Goal: Information Seeking & Learning: Learn about a topic

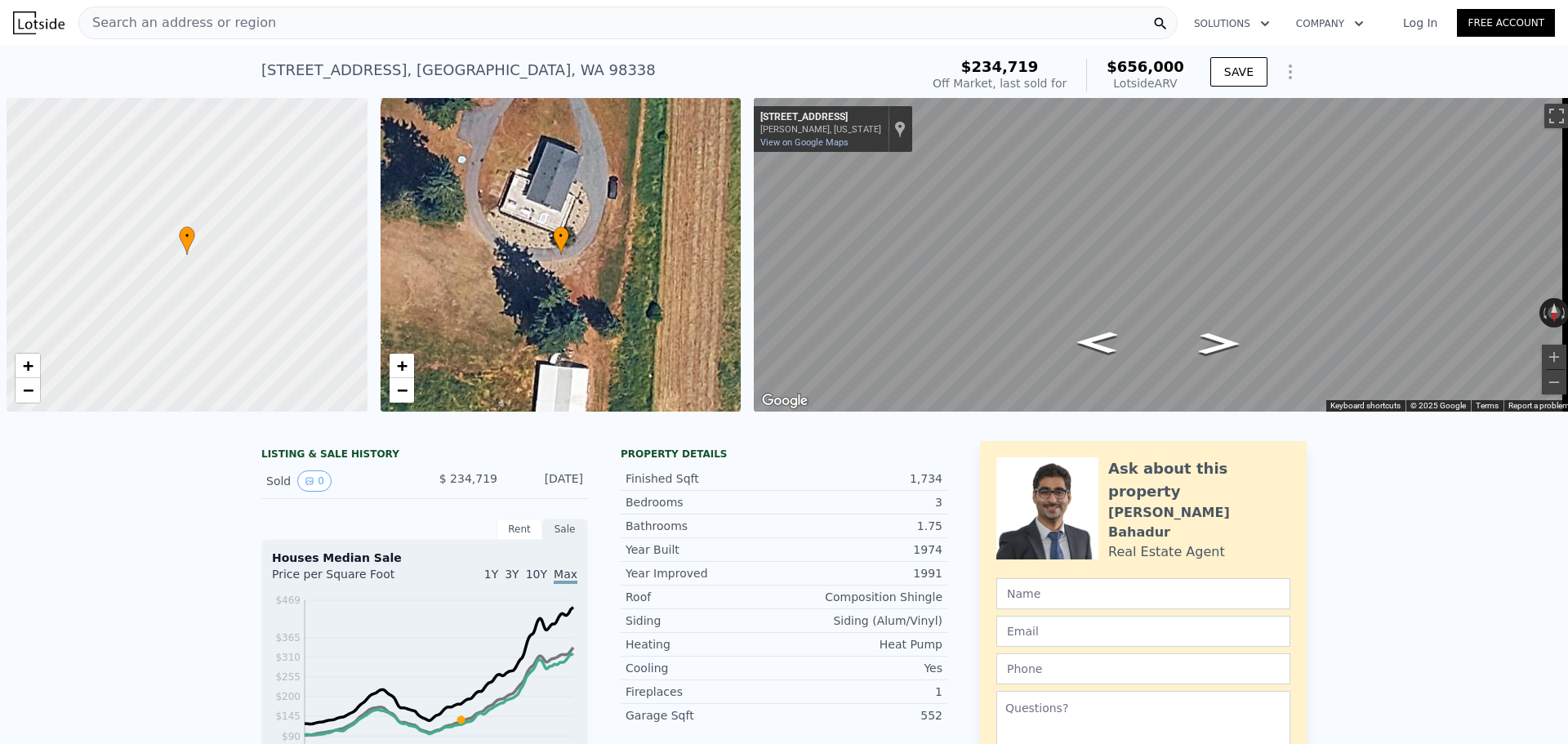
scroll to position [0, 6]
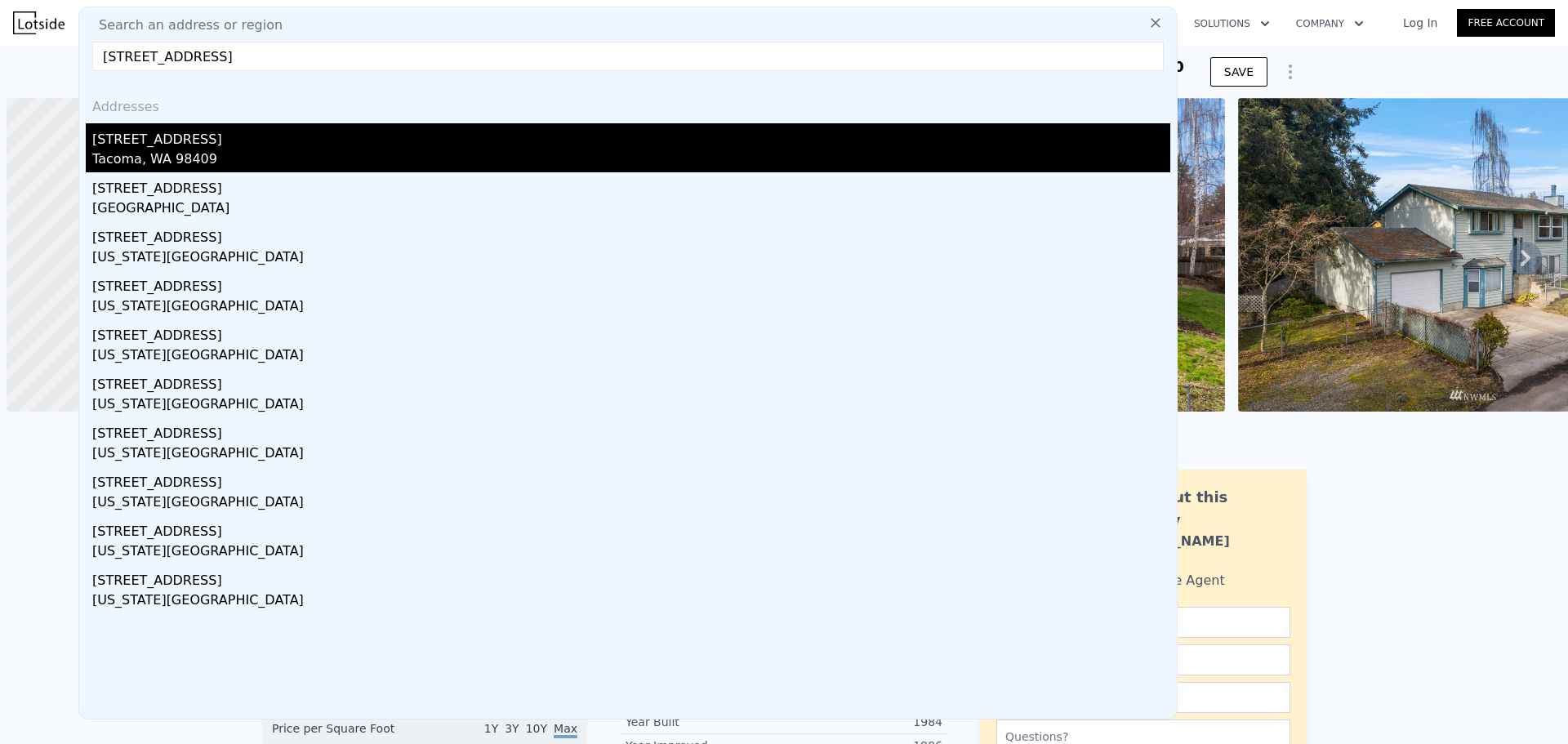
scroll to position [0, 6]
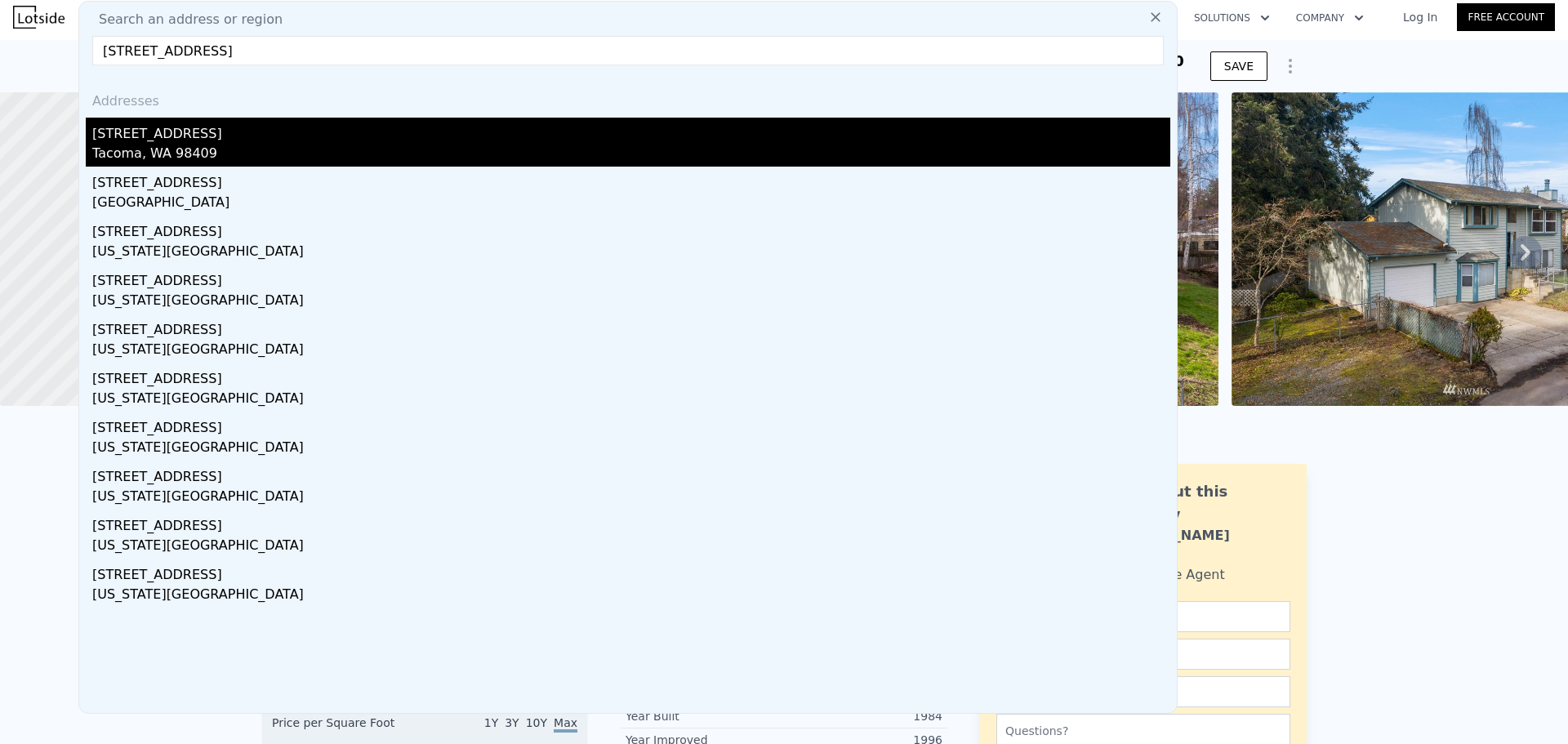
type input "[STREET_ADDRESS]"
click at [469, 125] on div "[STREET_ADDRESS]" at bounding box center [631, 131] width 1078 height 26
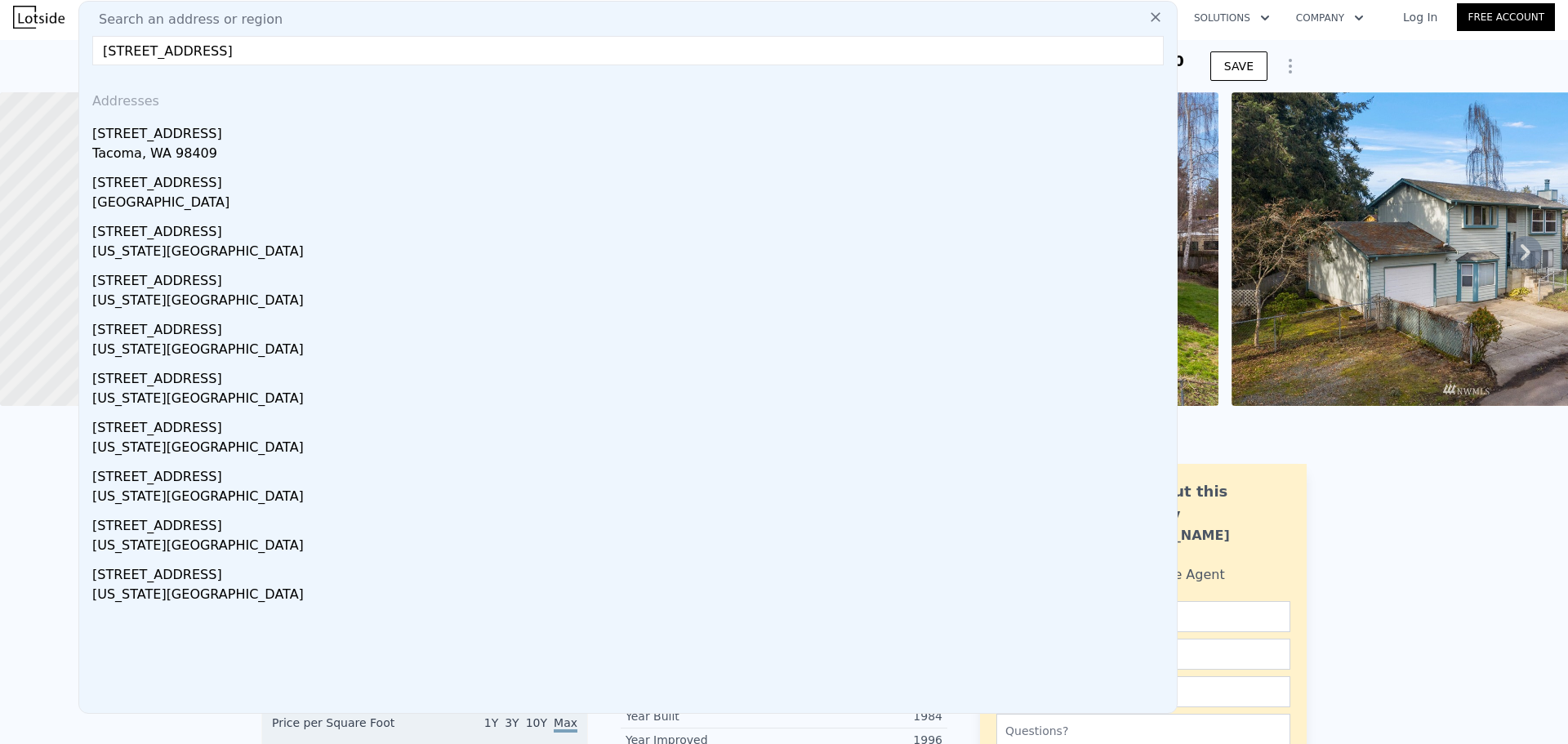
type input "2"
type input "3"
type input "0.75"
type input "2"
type input "726"
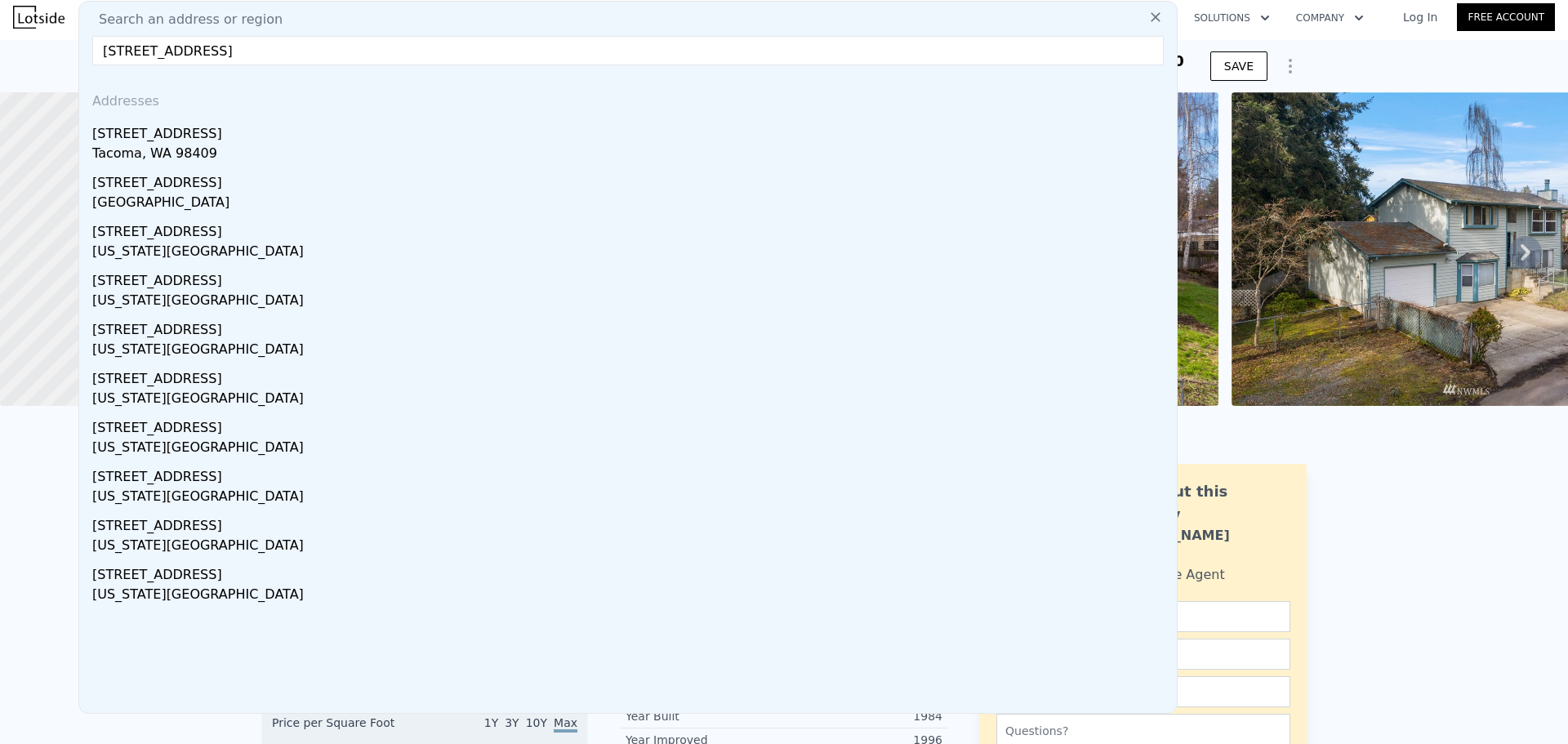
type input "990"
type input "5500"
type input "9750"
type input "$ 354,000"
type input "5"
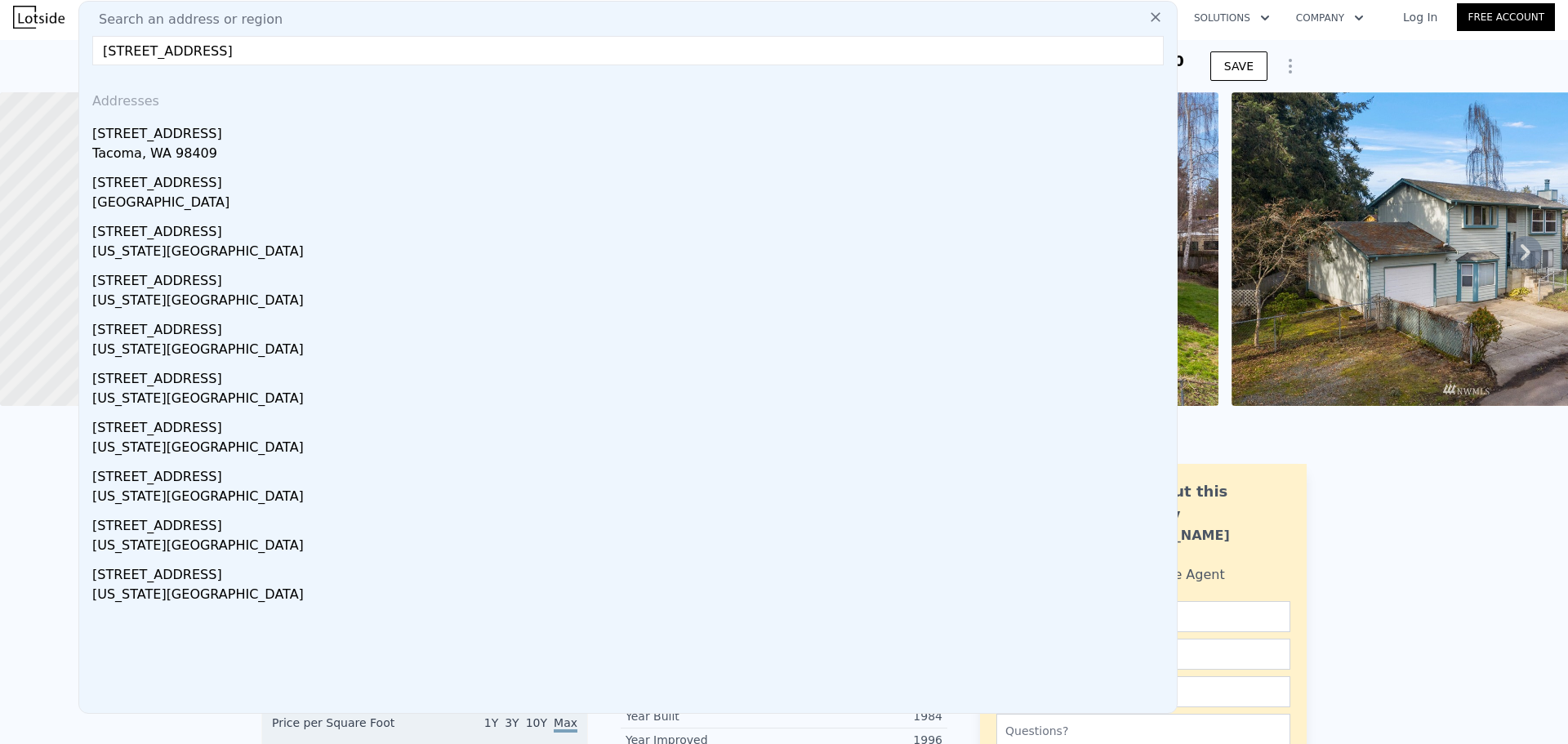
type input "$ 29,999"
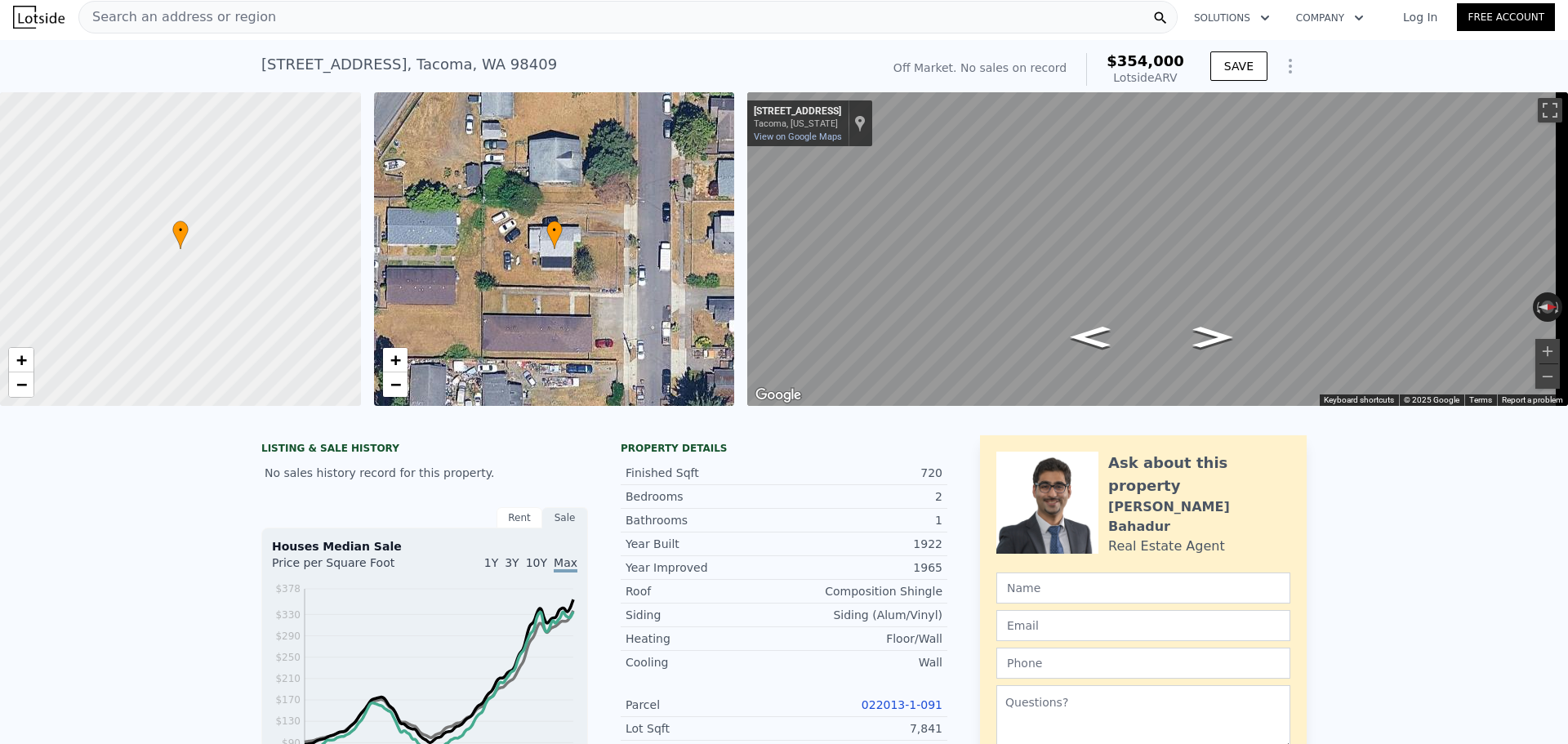
type input "$ 351,000"
click at [333, 31] on div "Search an address or region" at bounding box center [628, 17] width 1099 height 32
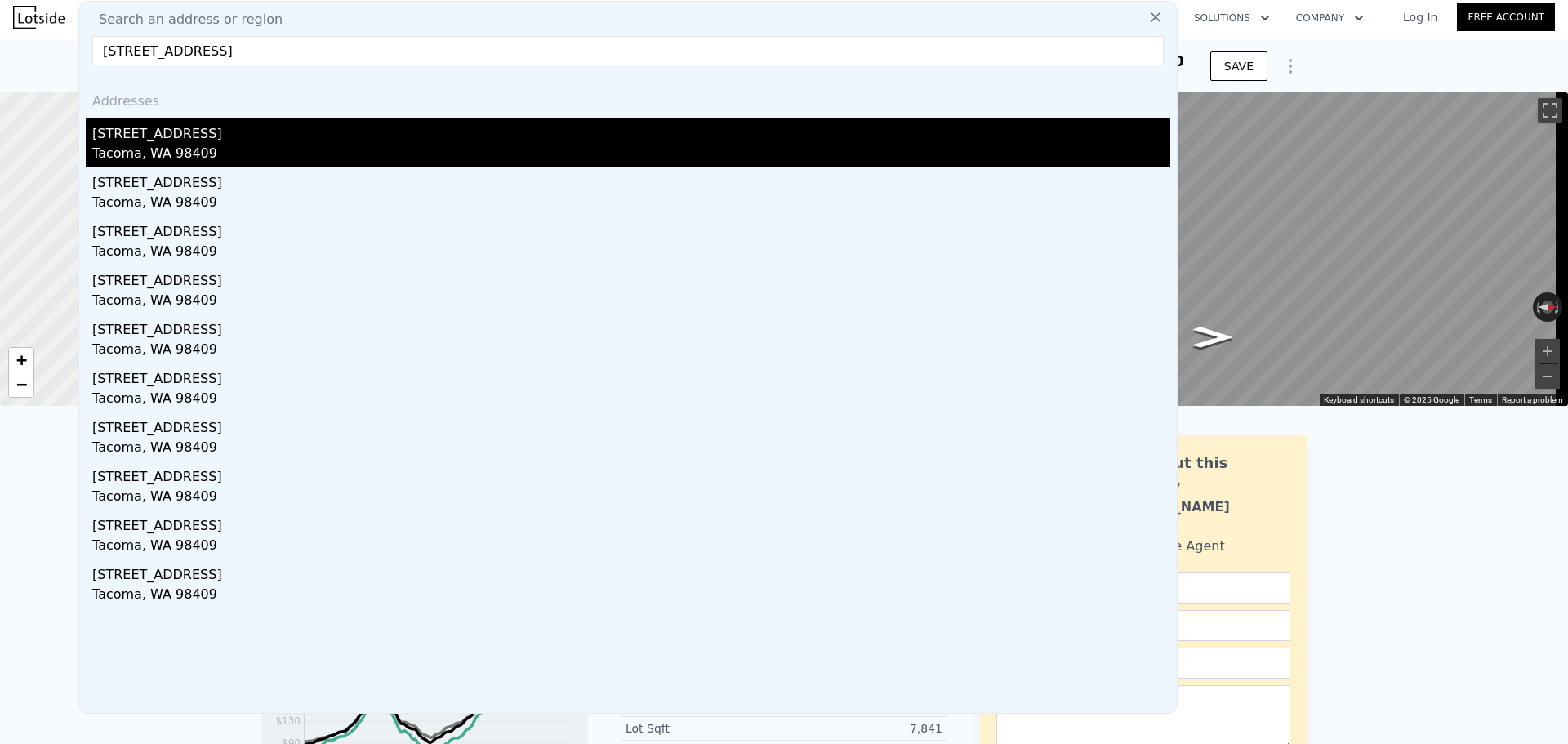
type input "[STREET_ADDRESS]"
click at [371, 140] on div "[STREET_ADDRESS]" at bounding box center [631, 131] width 1078 height 26
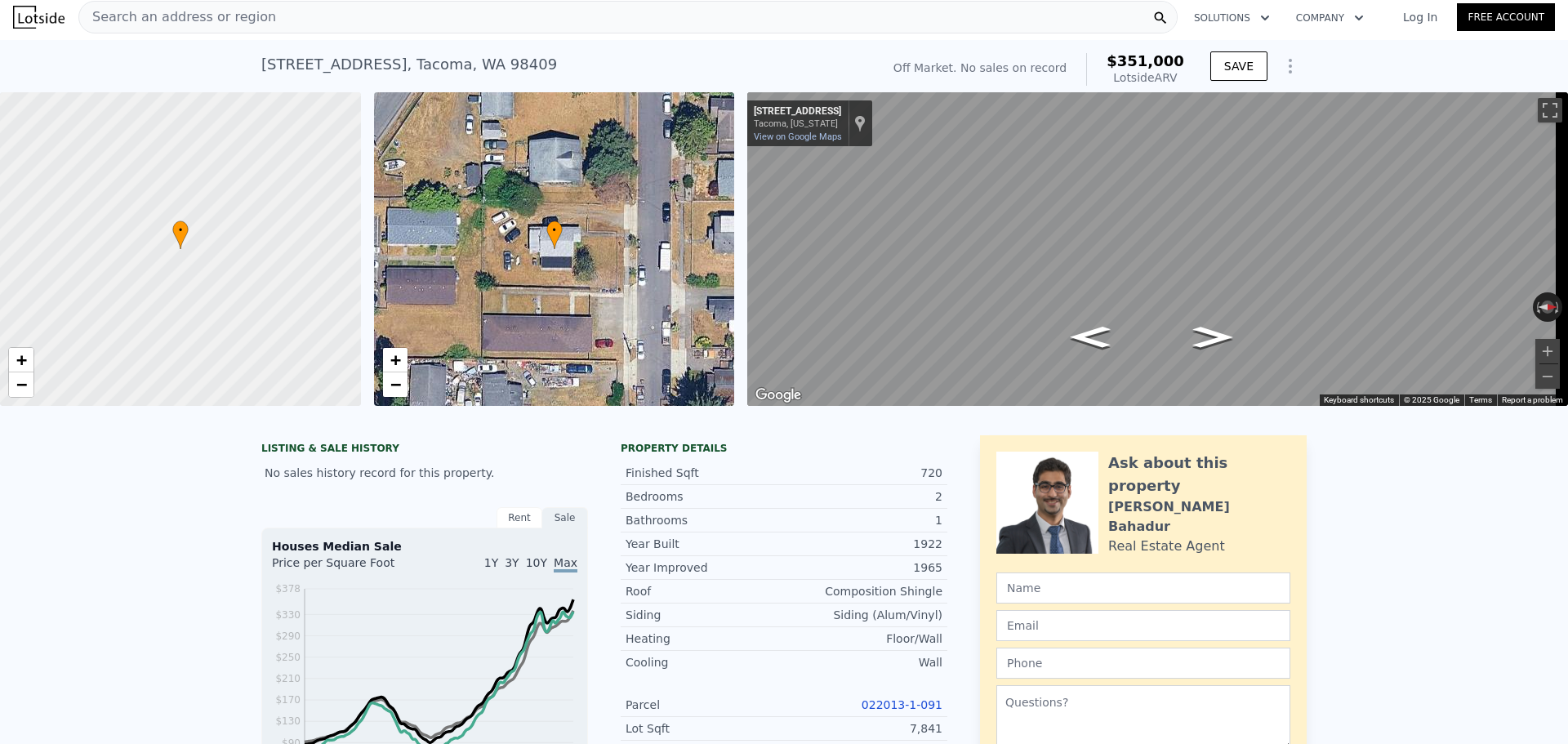
click at [318, 19] on div "Search an address or region" at bounding box center [628, 17] width 1099 height 32
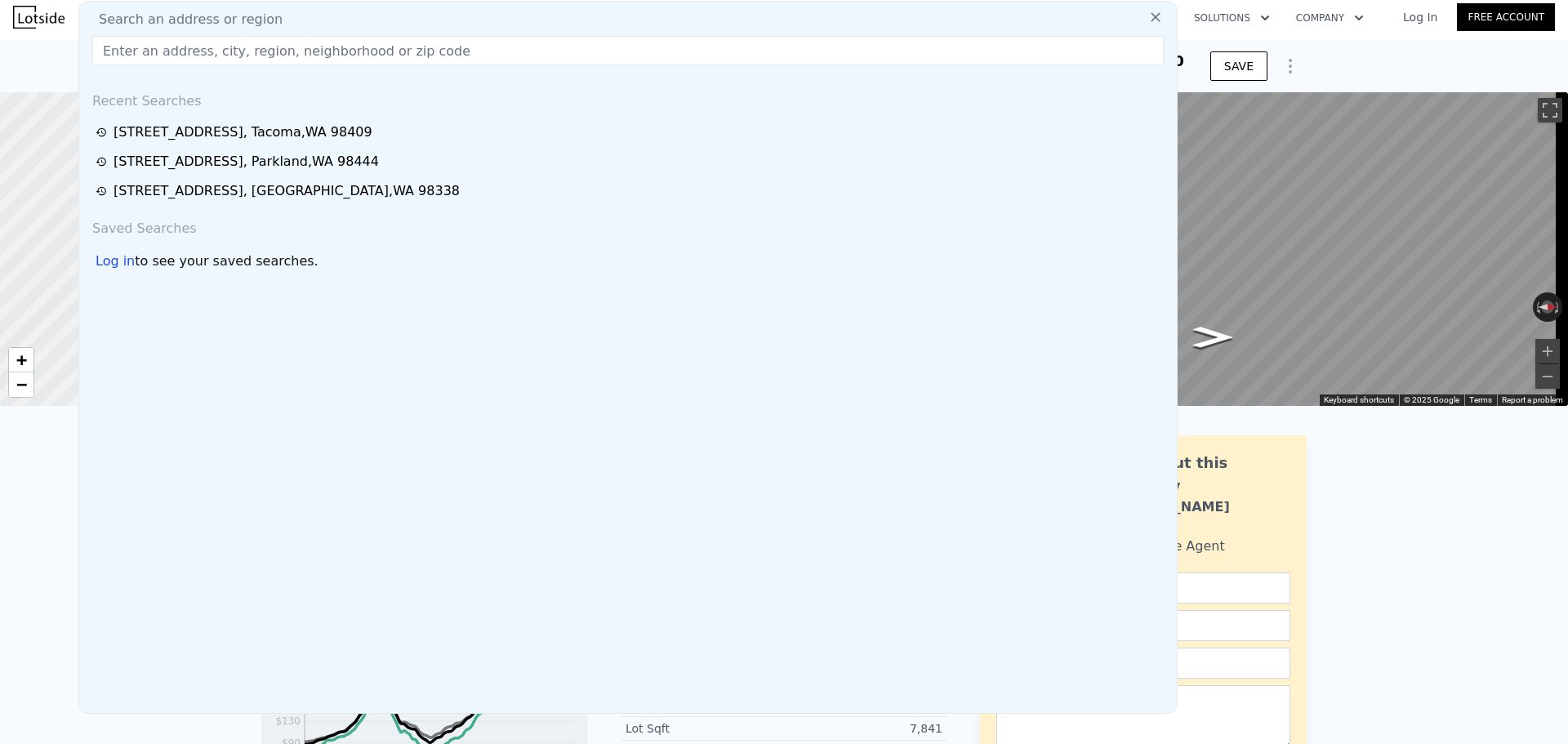
click at [395, 52] on input "text" at bounding box center [628, 51] width 1072 height 30
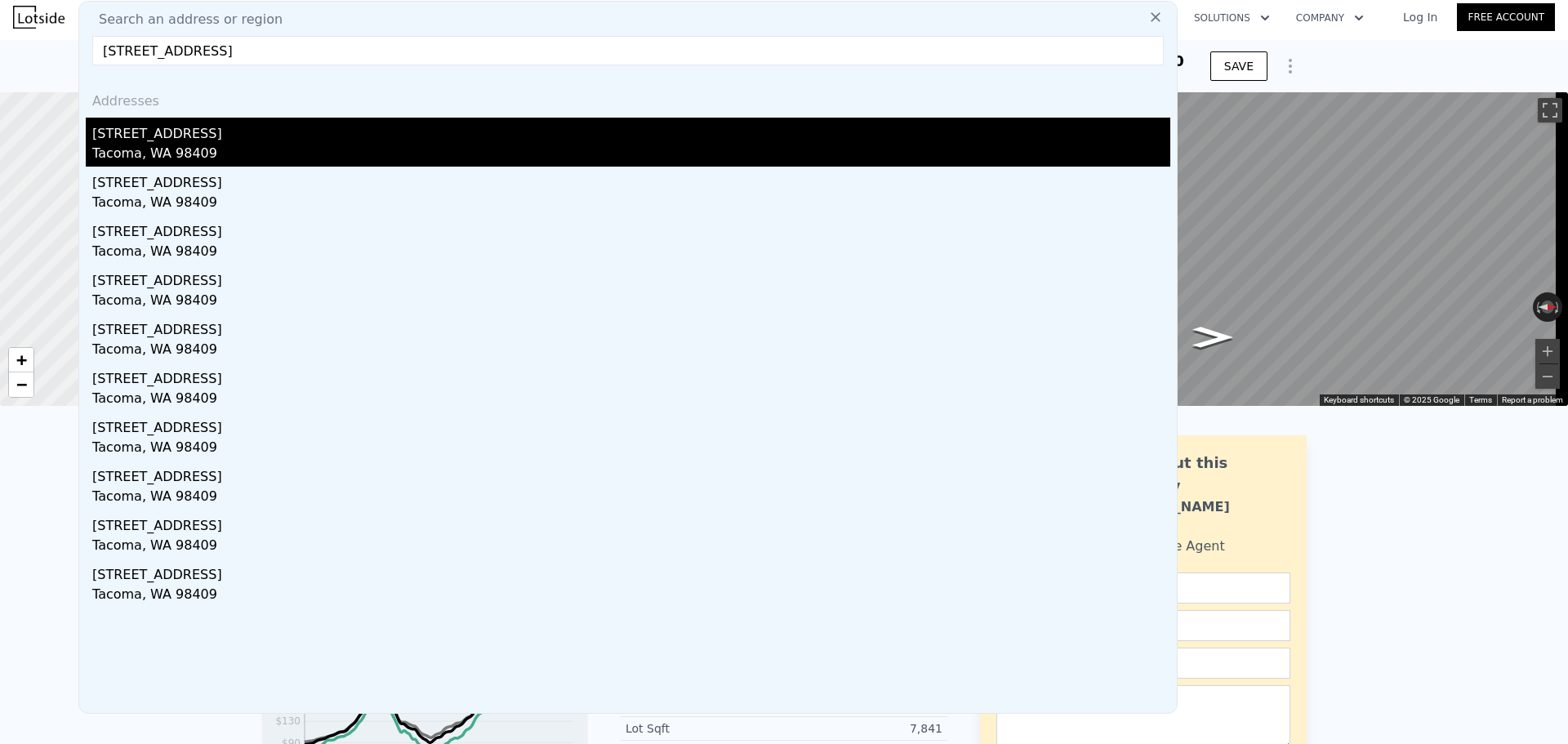
type input "[STREET_ADDRESS]"
click at [332, 133] on div "[STREET_ADDRESS]" at bounding box center [631, 131] width 1078 height 26
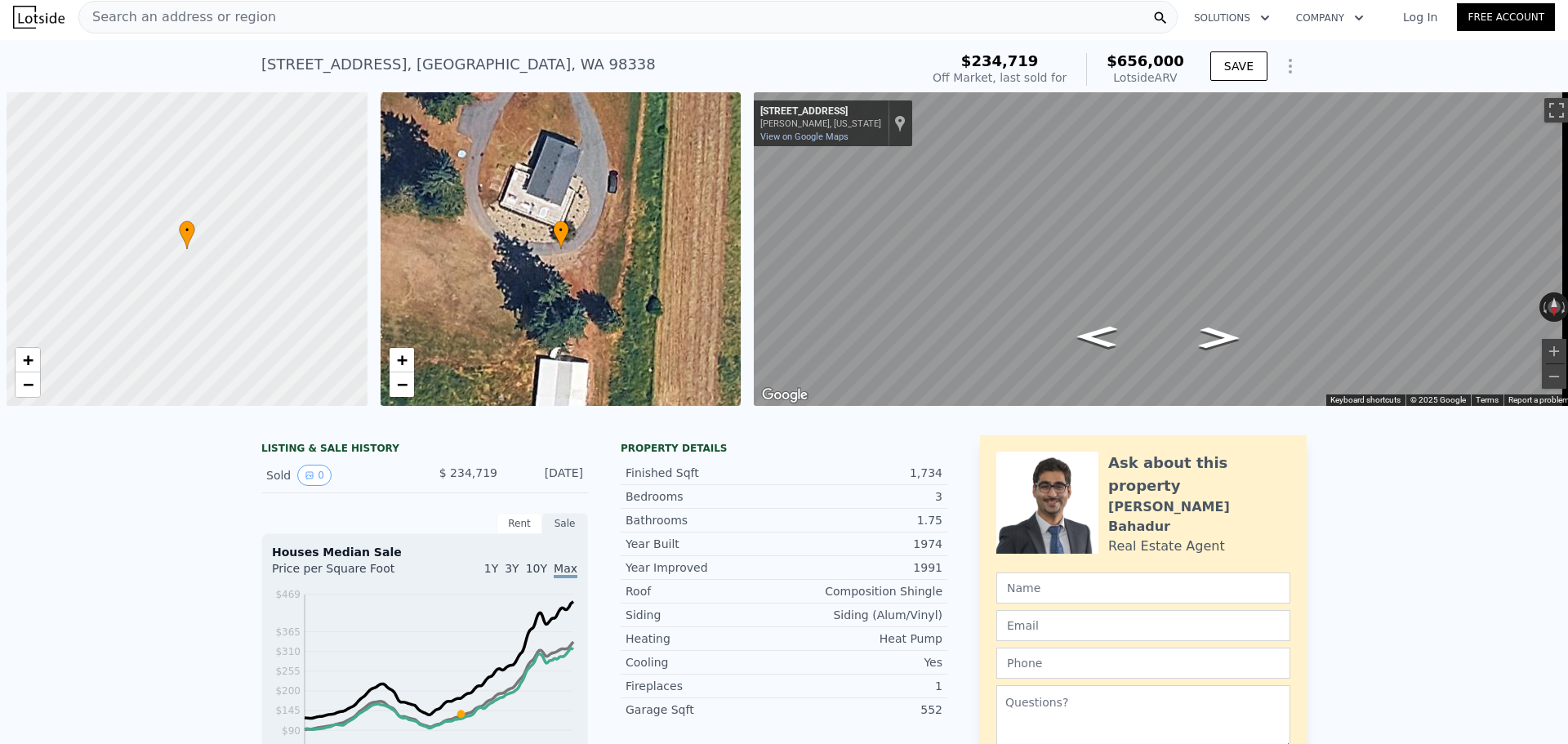
scroll to position [0, 6]
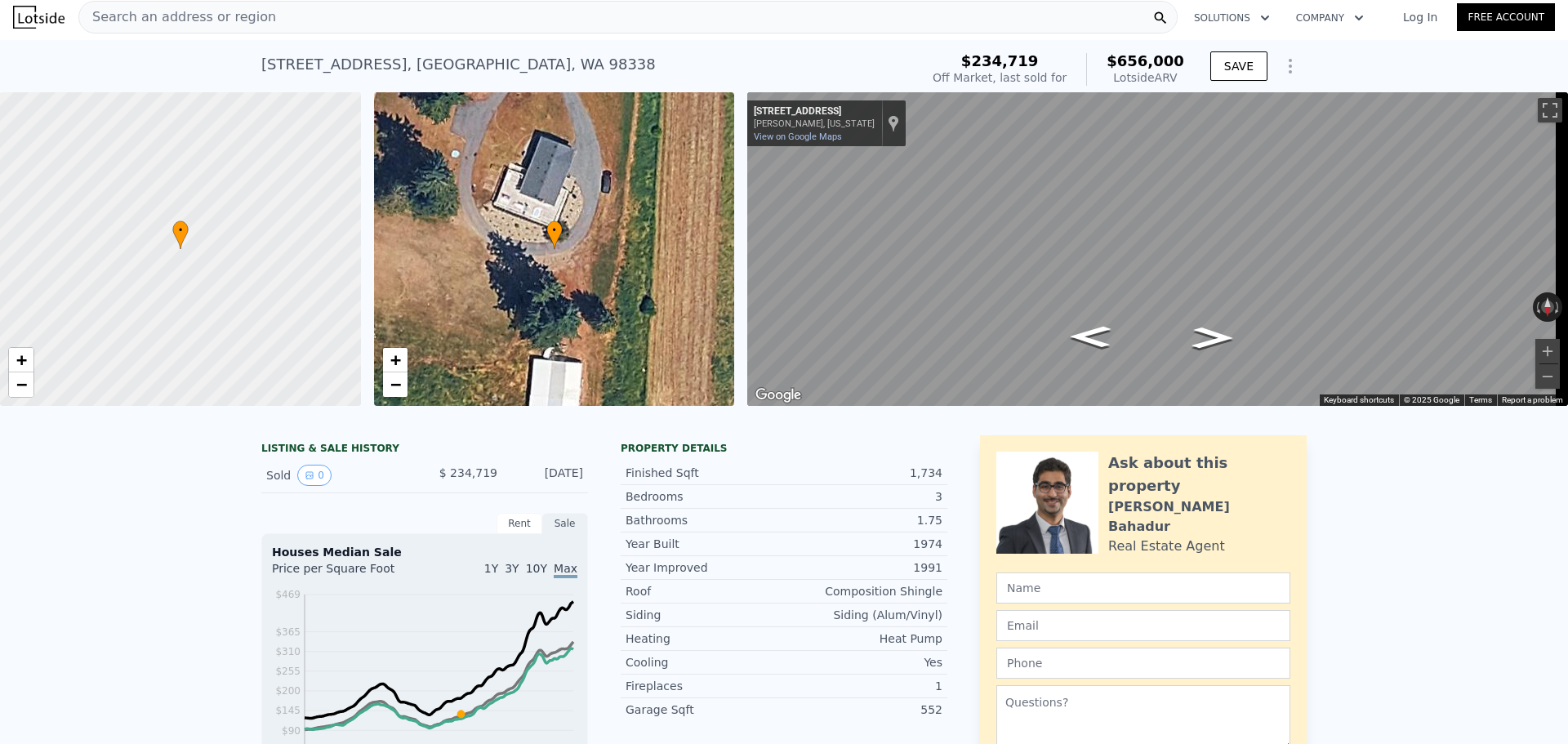
drag, startPoint x: 541, startPoint y: 44, endPoint x: 544, endPoint y: 26, distance: 18.2
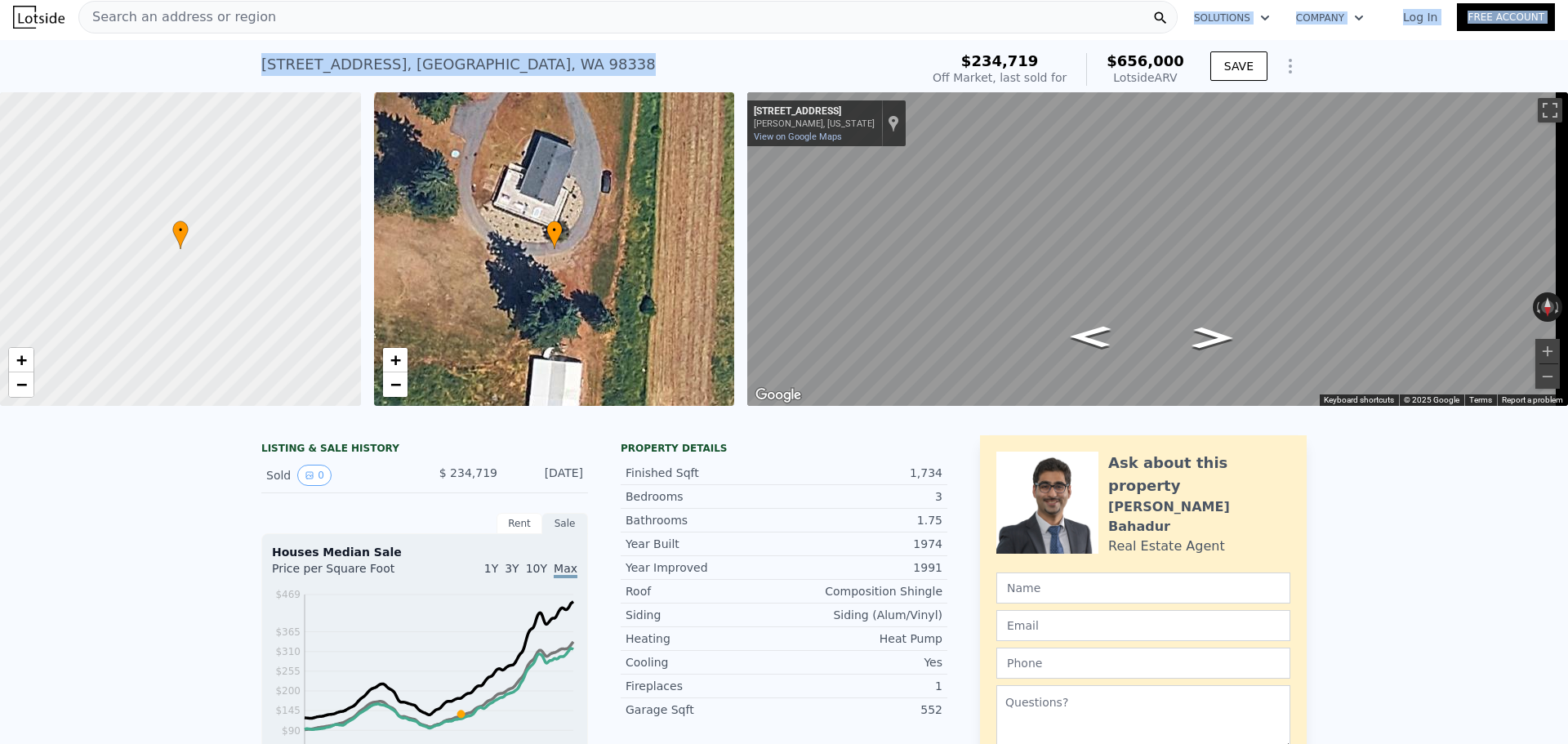
click at [544, 26] on div "Search an address or region" at bounding box center [628, 17] width 1099 height 32
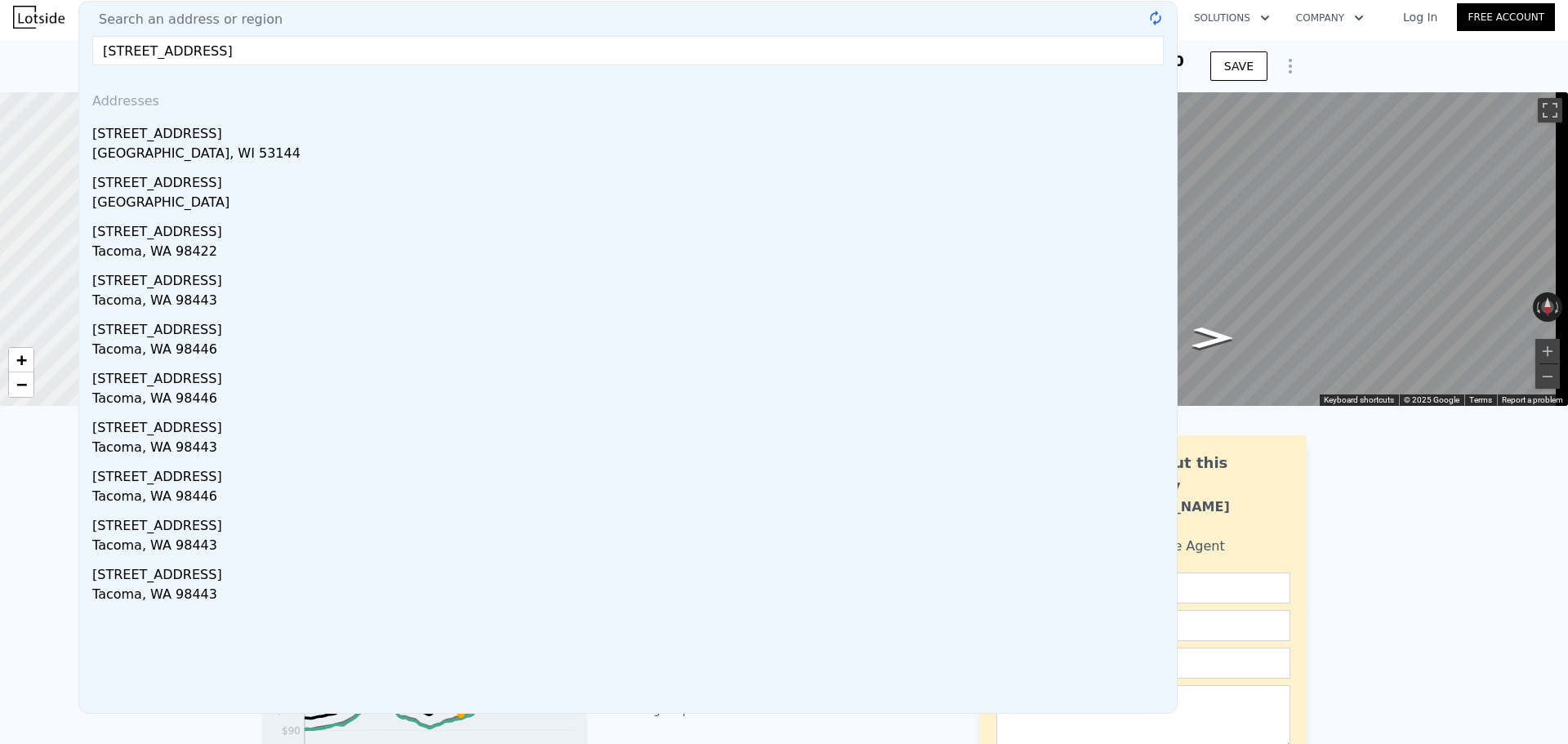
type input "4207 47th Ave"
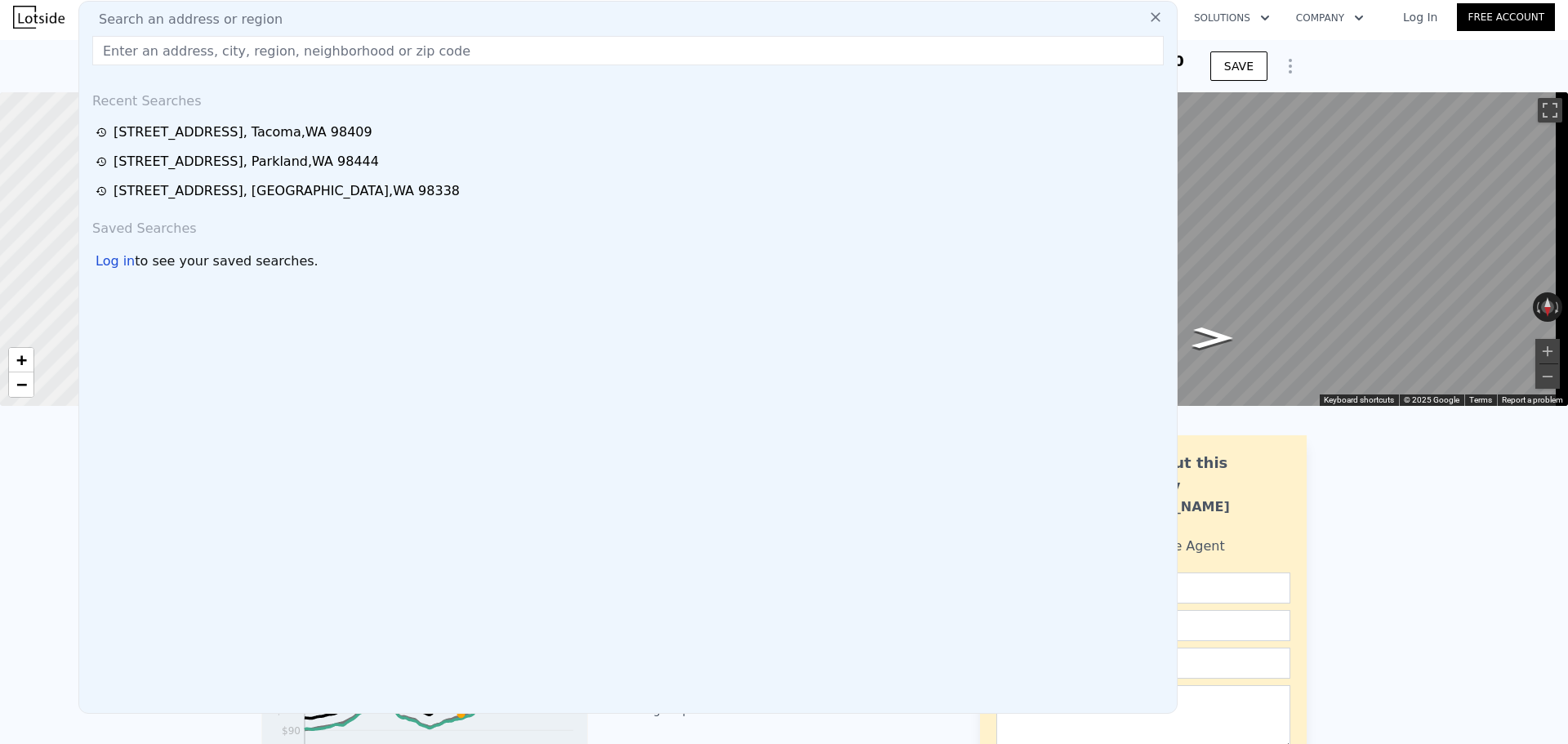
paste input "4207 47th Ave ETacoma, WA 98443"
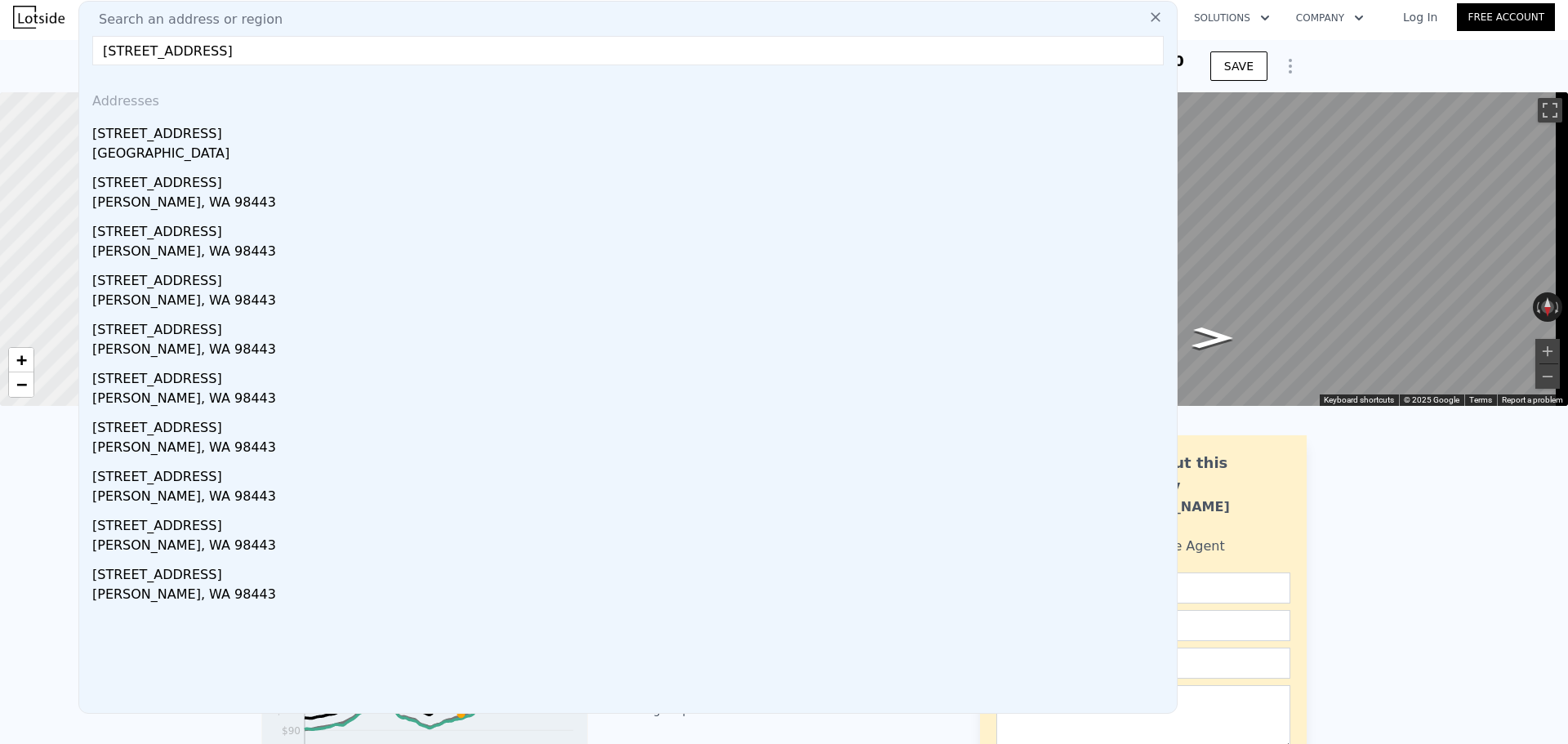
click at [197, 54] on input "4207 47th Ave ETacoma, WA 98443" at bounding box center [628, 51] width 1072 height 30
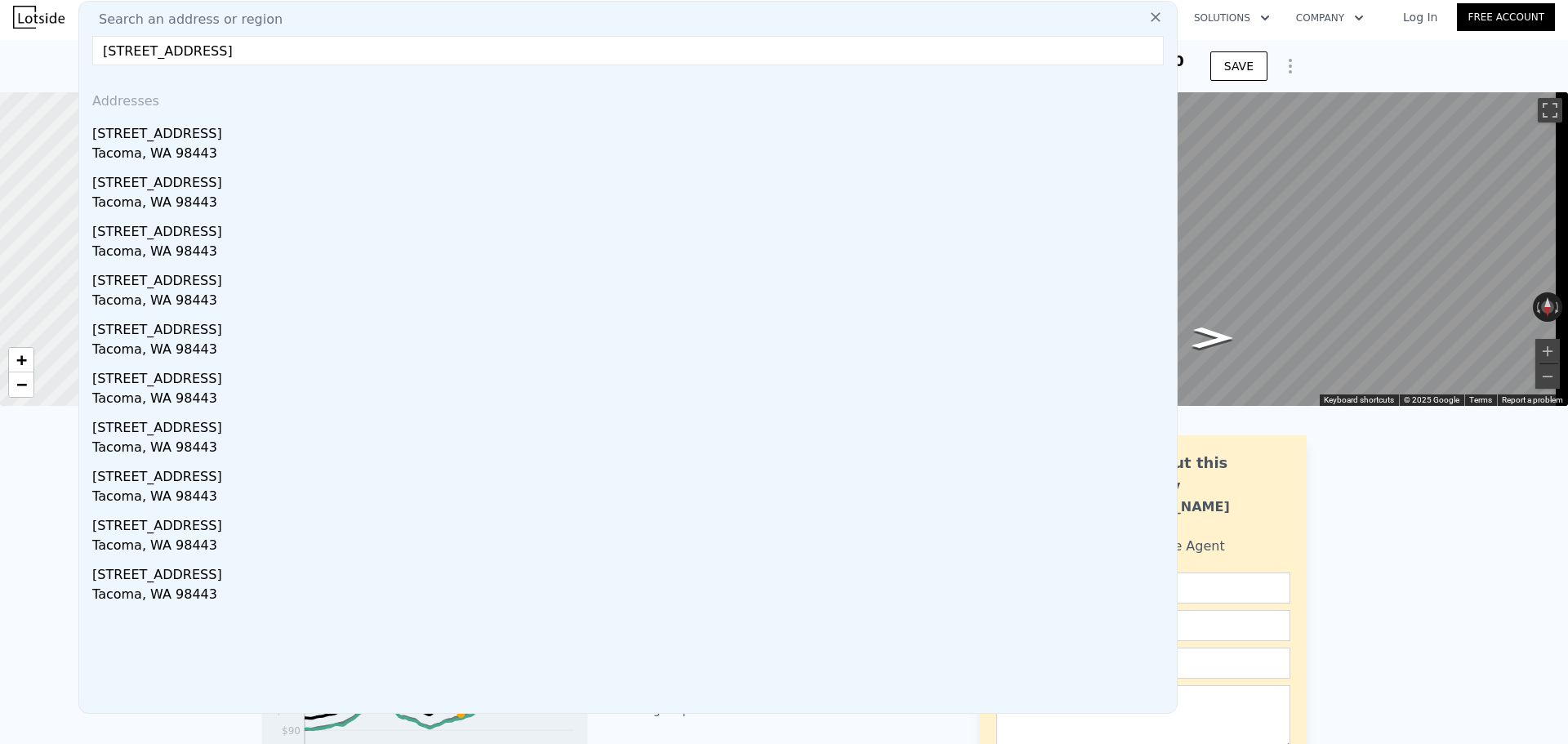
drag, startPoint x: 449, startPoint y: 51, endPoint x: 201, endPoint y: 54, distance: 248.0
click at [201, 54] on input "4207 47th Ave E, Tacoma, WA 98443" at bounding box center [628, 51] width 1072 height 30
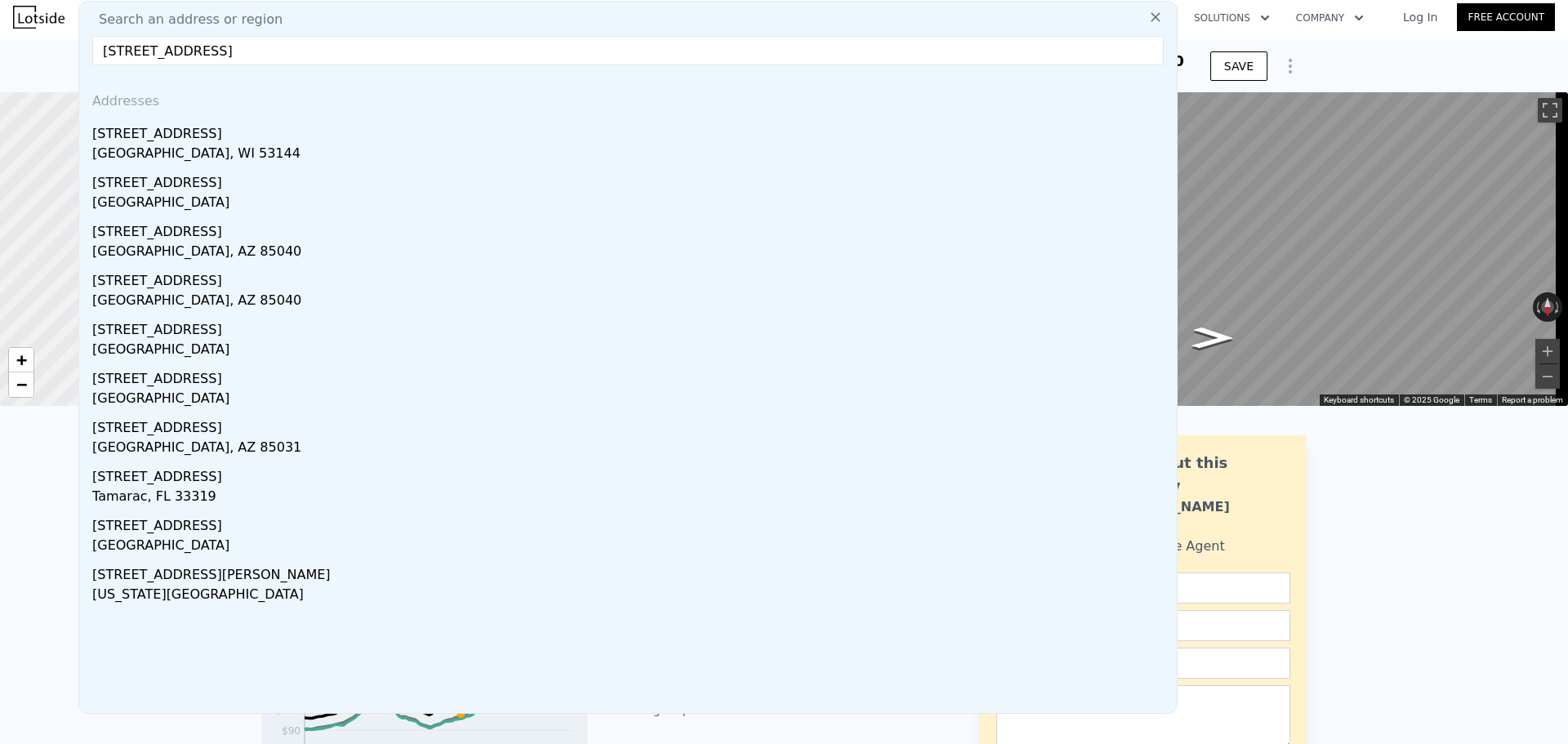
type input "4207 47th Ave E"
click at [273, 48] on input "4207 47th Ave E" at bounding box center [628, 51] width 1072 height 30
click at [309, 63] on input "4207 47th Ave E" at bounding box center [628, 51] width 1072 height 30
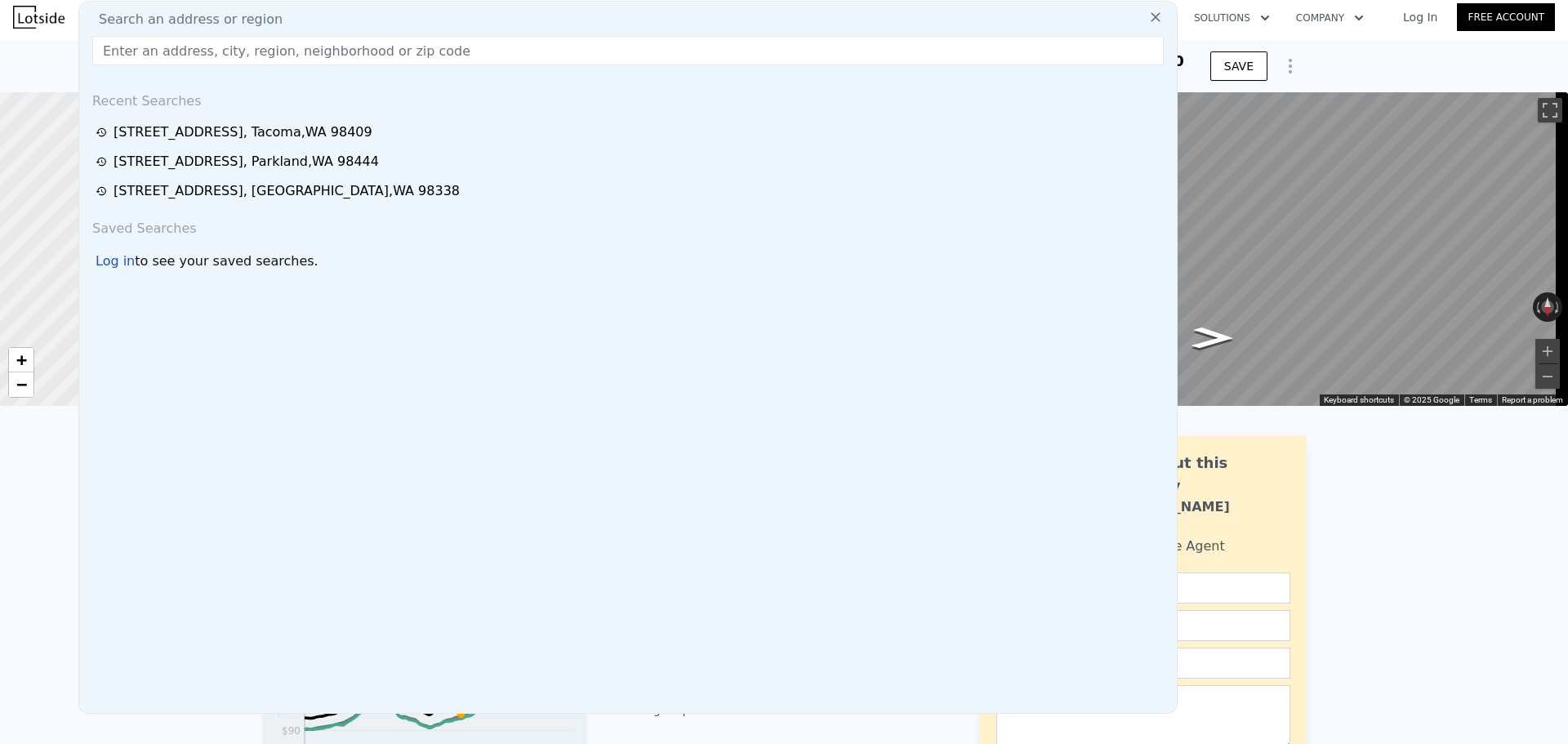
paste input "4204 47 Ave, Tacoma, WA 98443"
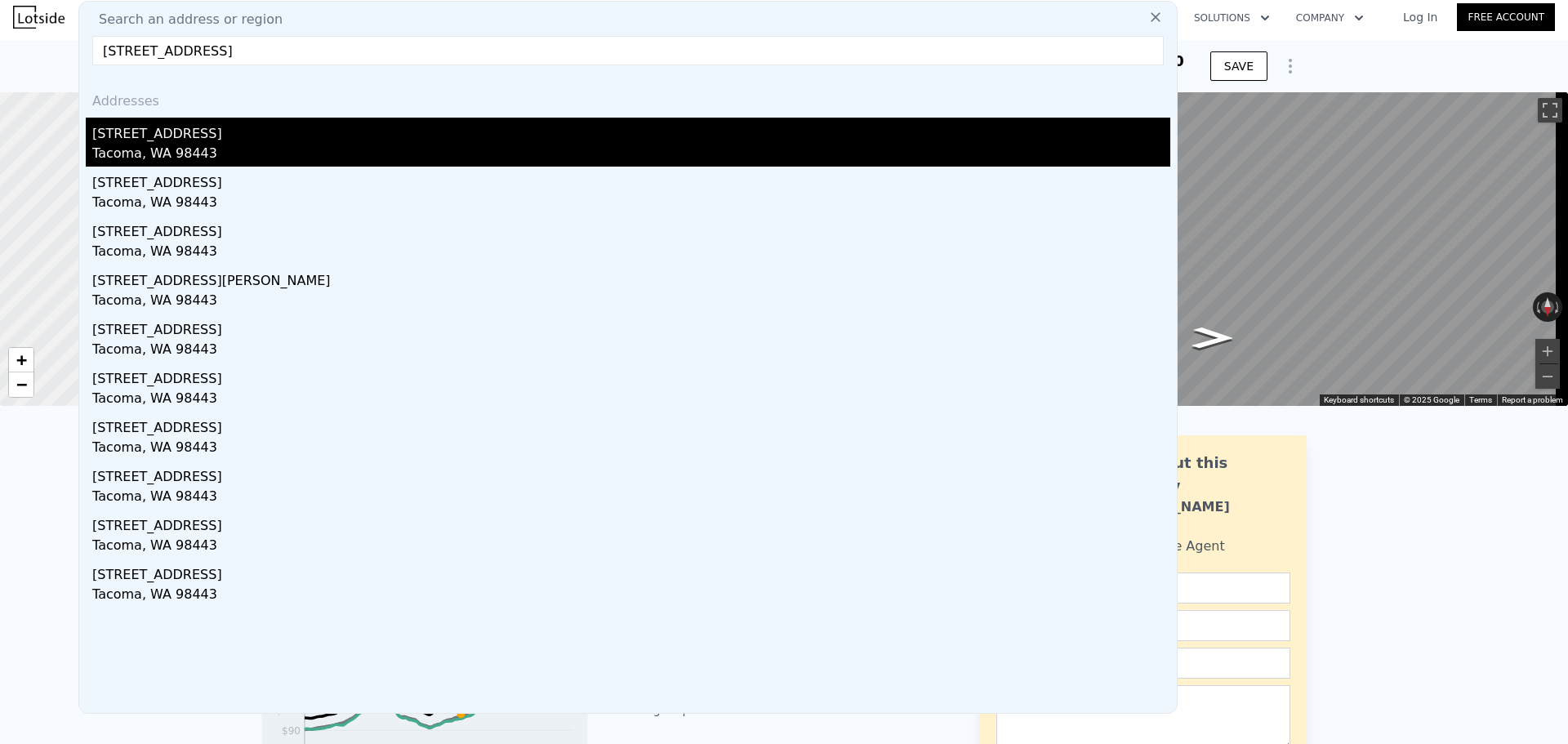
type input "4204 47 Ave, Tacoma, WA 98443"
click at [408, 160] on div "Tacoma, WA 98443" at bounding box center [631, 155] width 1078 height 23
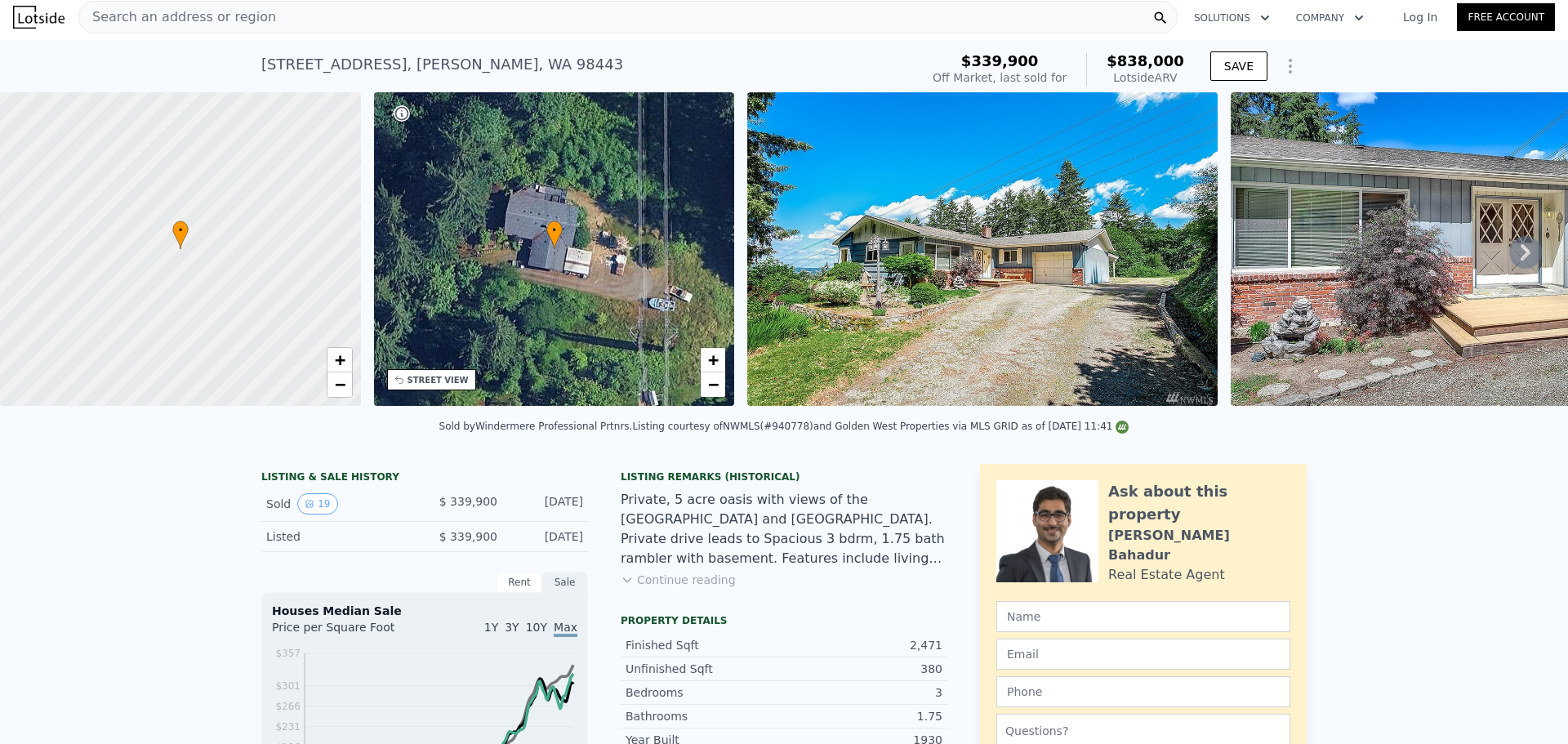
click at [265, 15] on div "Search an address or region" at bounding box center [628, 17] width 1099 height 32
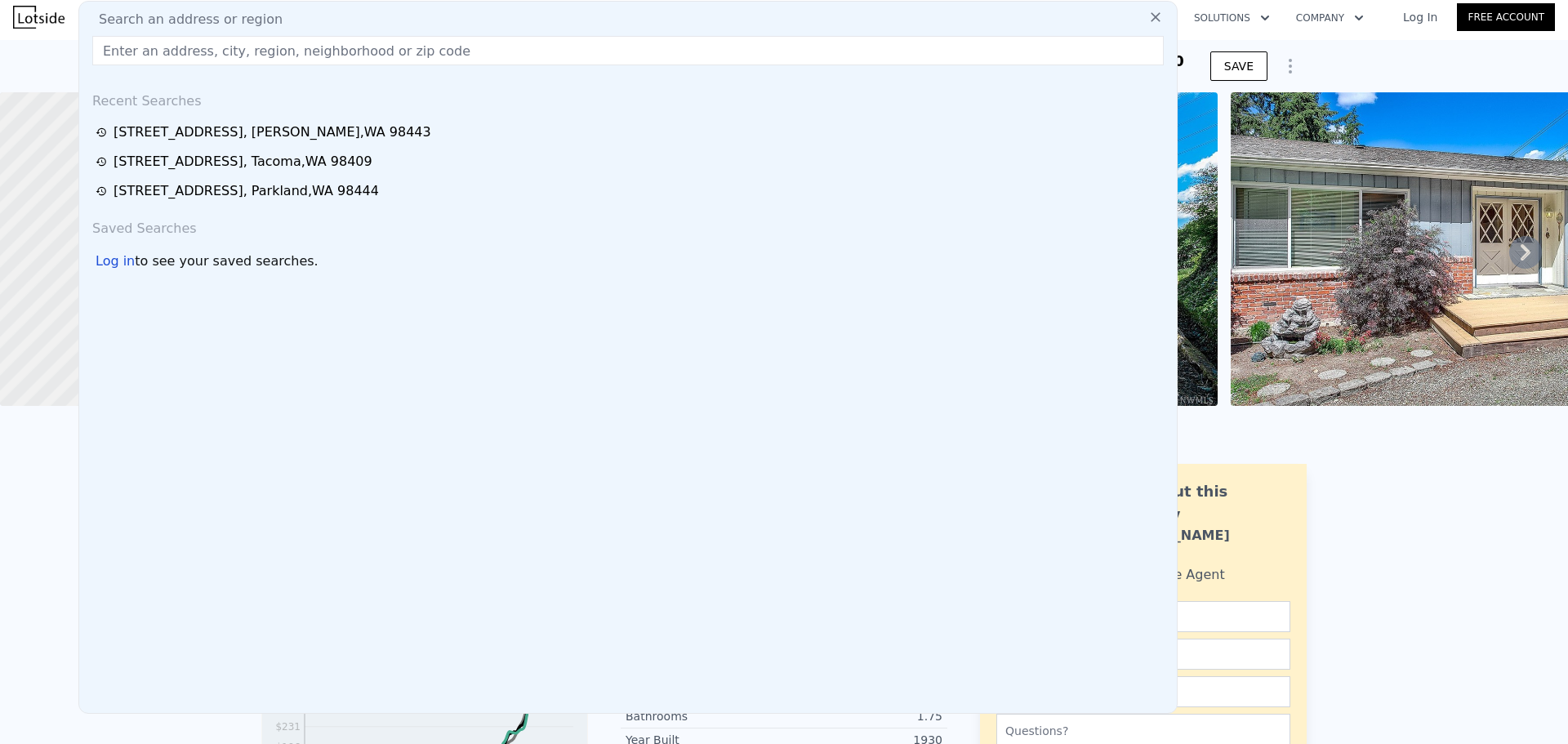
click at [168, 58] on input "text" at bounding box center [628, 51] width 1072 height 30
type input "5"
click at [190, 40] on input "text" at bounding box center [628, 51] width 1072 height 30
paste input "4204 47 Ave, Tacoma, WA 98443"
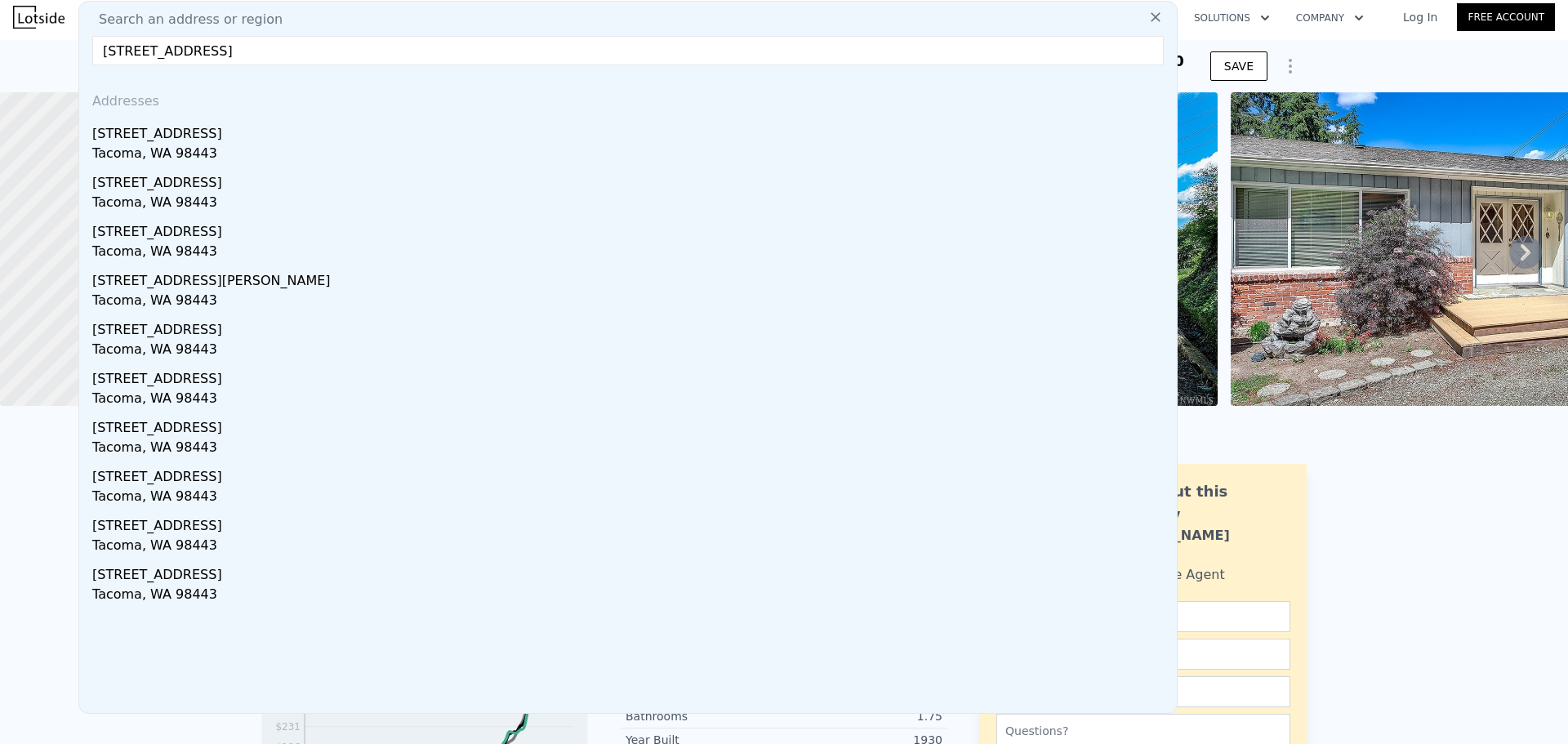
type input "4204 47 Ave, Tacoma, WA 98443"
paste input "19005 36th Ave E"
type input "19005 36th Ave E"
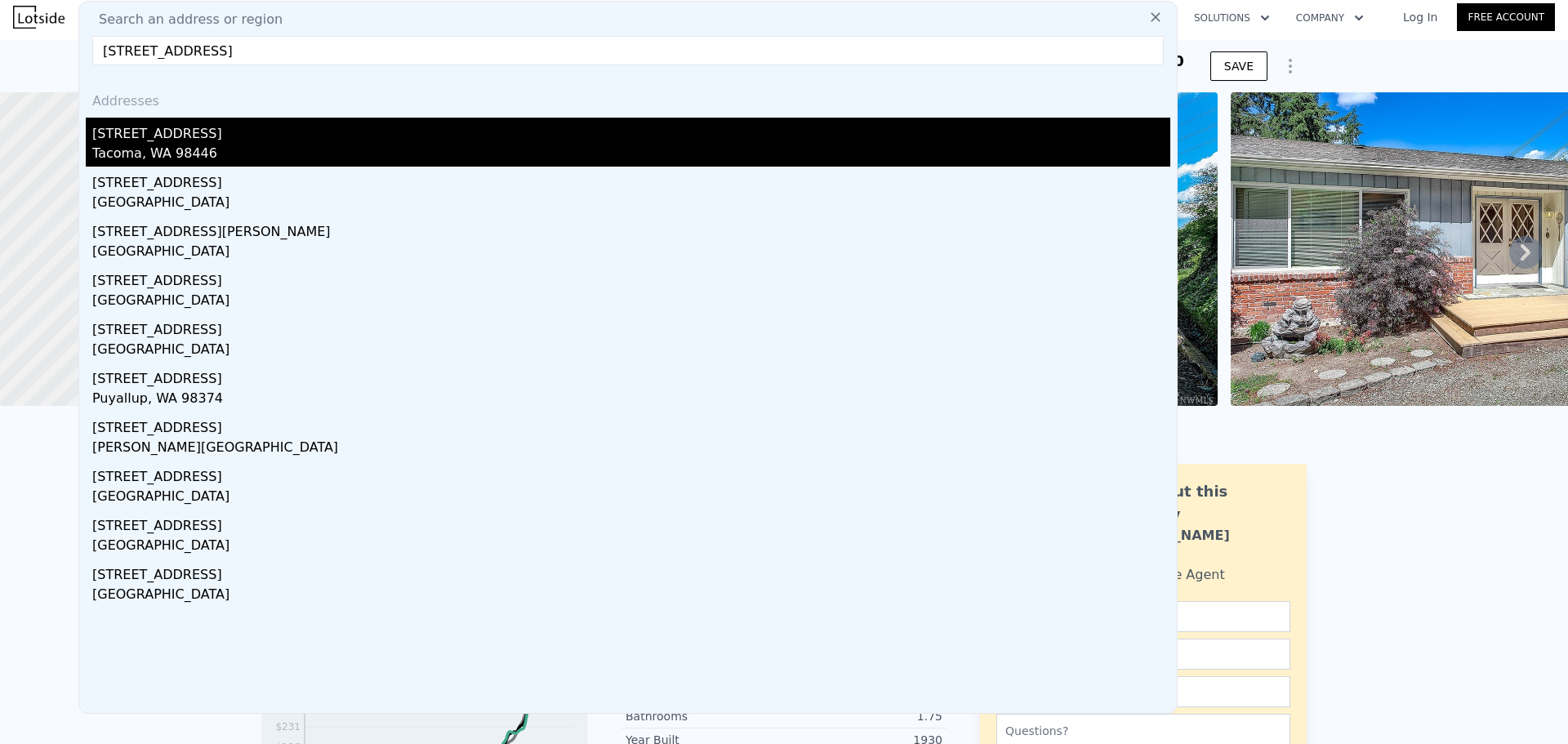
click at [342, 162] on div "Tacoma, WA 98446" at bounding box center [631, 155] width 1078 height 23
